Goal: Task Accomplishment & Management: Use online tool/utility

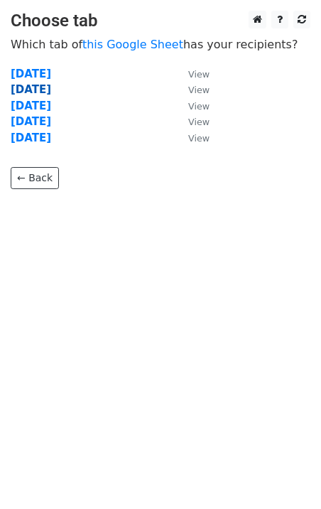
click at [48, 90] on strong "Tuesday" at bounding box center [31, 89] width 41 height 13
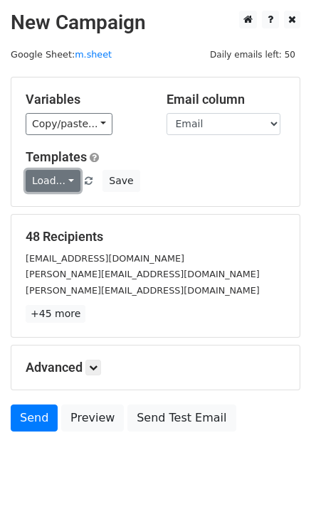
click at [68, 184] on link "Load..." at bounding box center [53, 181] width 55 height 22
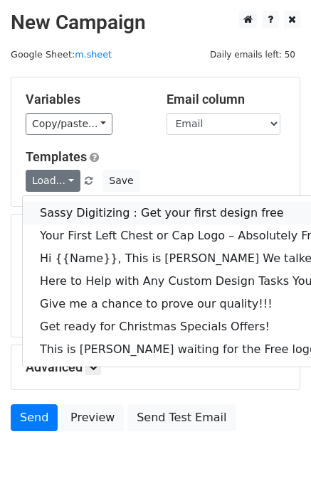
click at [75, 214] on link "Sassy Digitizing : Get your first design free" at bounding box center [200, 213] width 354 height 23
